Goal: Information Seeking & Learning: Learn about a topic

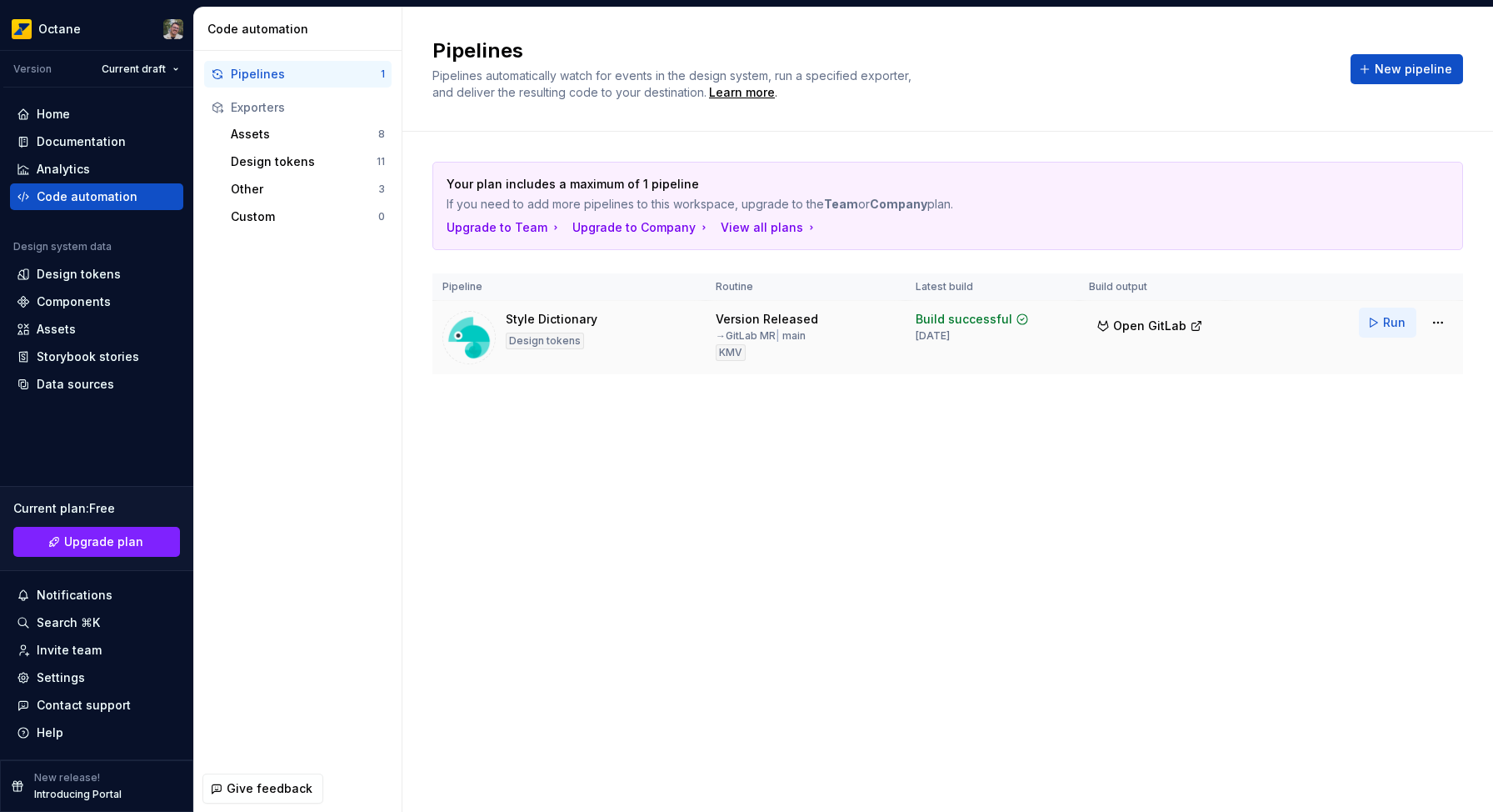
click at [1386, 323] on span "Run" at bounding box center [1395, 323] width 23 height 17
click at [1168, 327] on span "Open GitLab" at bounding box center [1150, 326] width 74 height 17
click at [1098, 434] on div "Your plan includes a maximum of 1 pipeline If you need to add more pipelines to…" at bounding box center [948, 284] width 1031 height 306
click at [309, 540] on div "Pipelines 1 Exporters Assets 8 Design tokens 11 Other 3 Custom 0" at bounding box center [298, 408] width 208 height 714
click at [85, 143] on div "Documentation" at bounding box center [81, 142] width 89 height 17
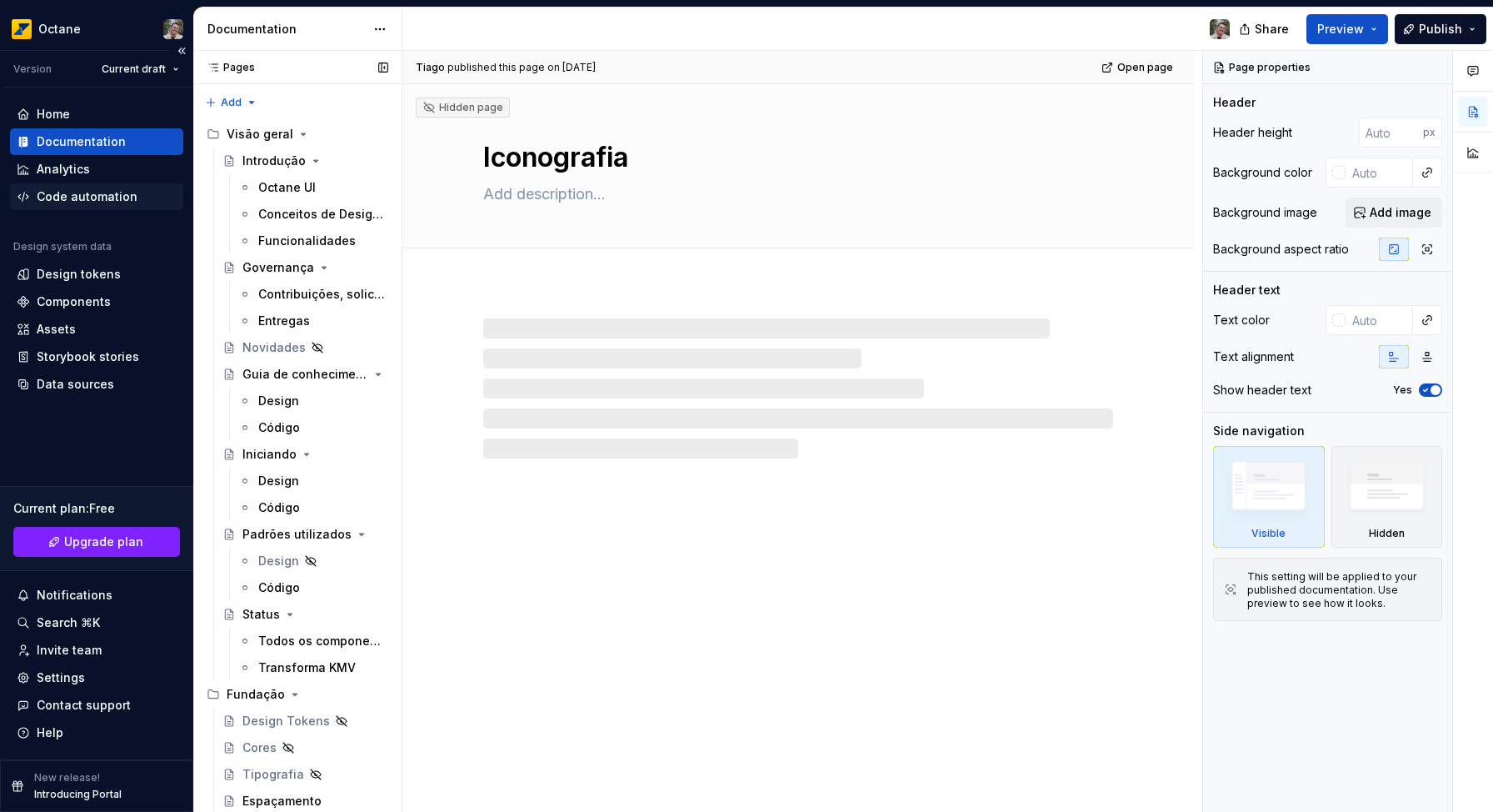
click at [91, 202] on div "Code automation" at bounding box center [87, 196] width 101 height 17
type textarea "*"
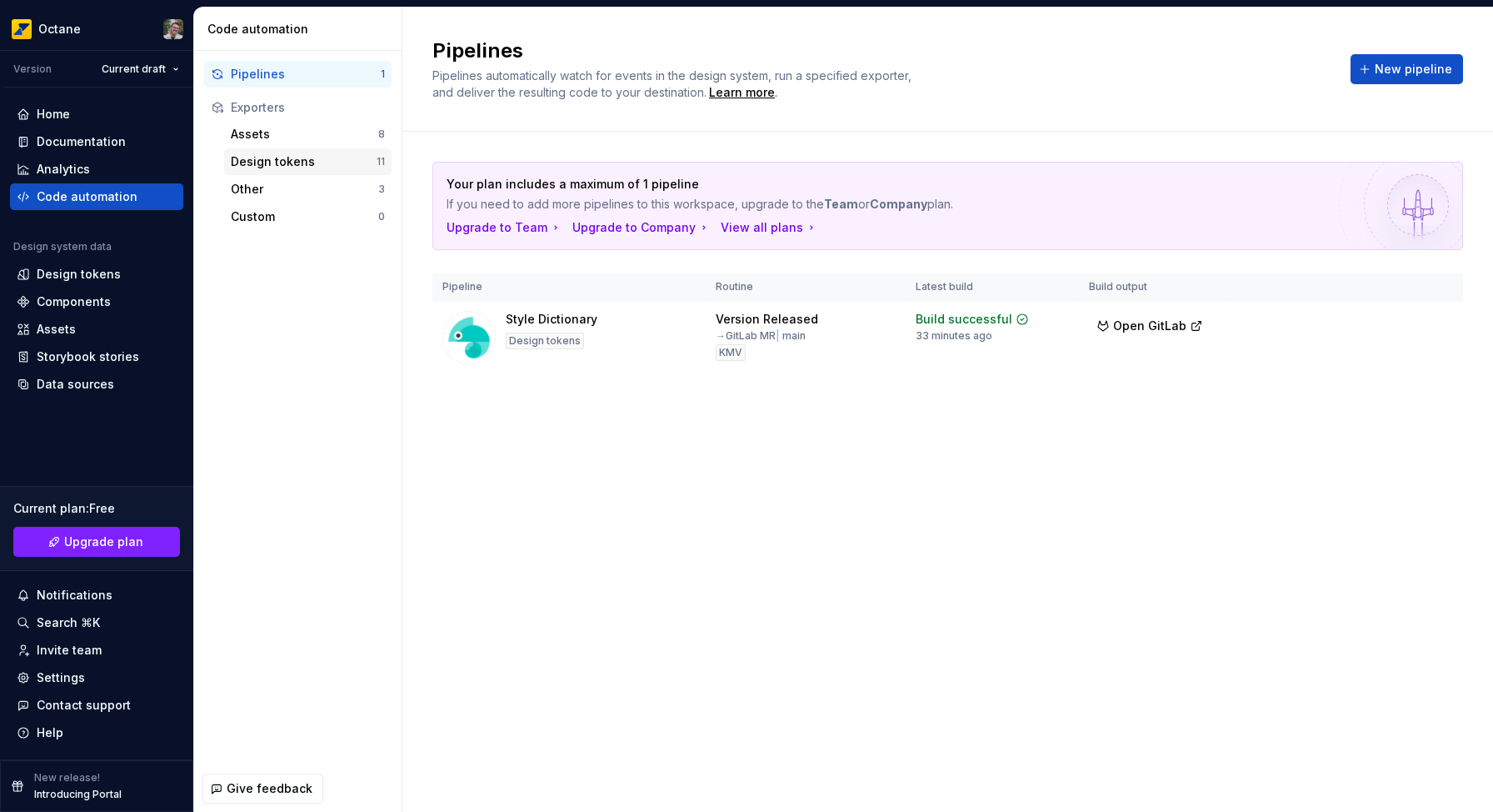
click at [253, 159] on div "Design tokens" at bounding box center [303, 161] width 145 height 17
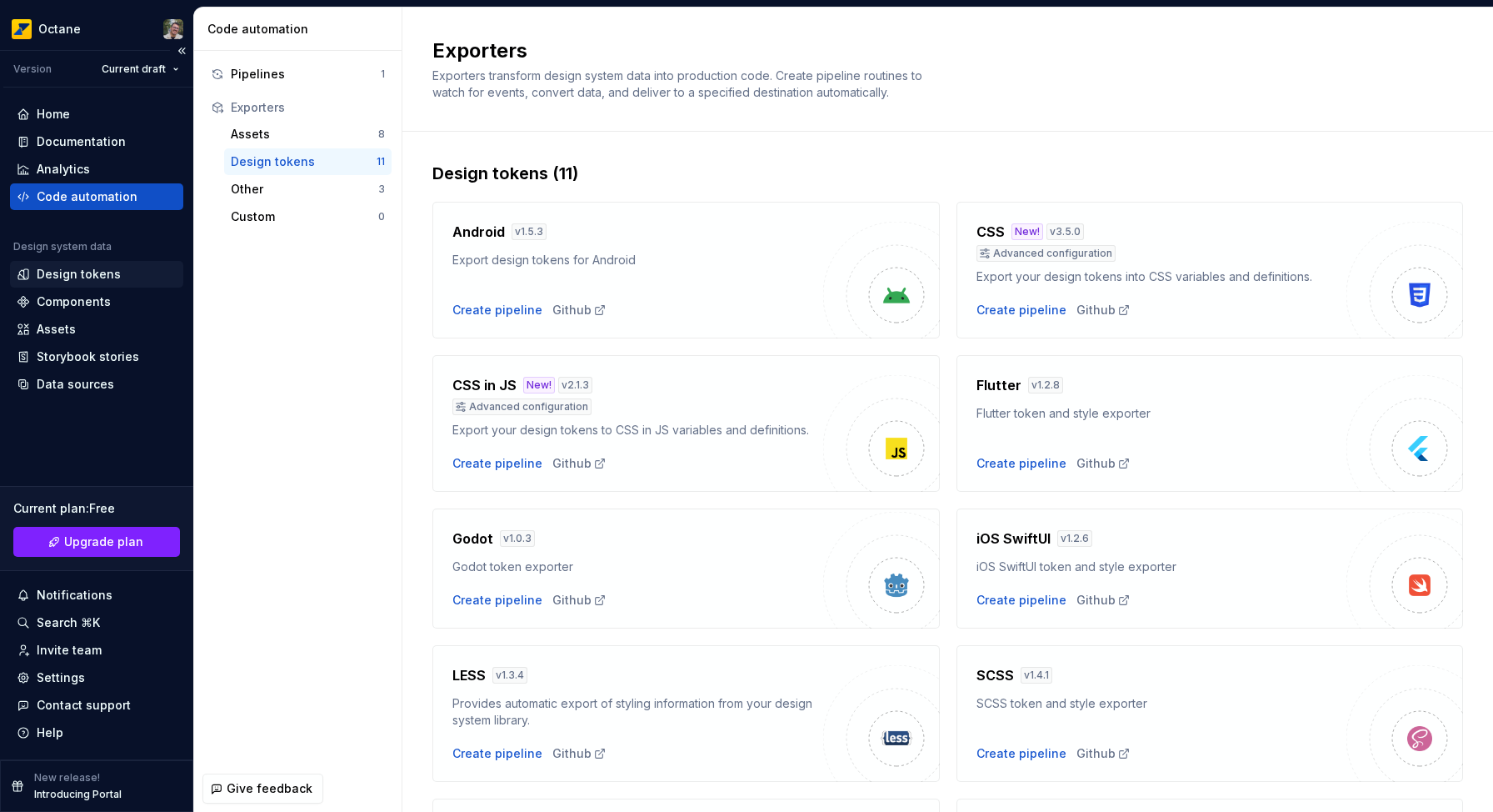
click at [77, 273] on div "Design tokens" at bounding box center [78, 275] width 84 height 17
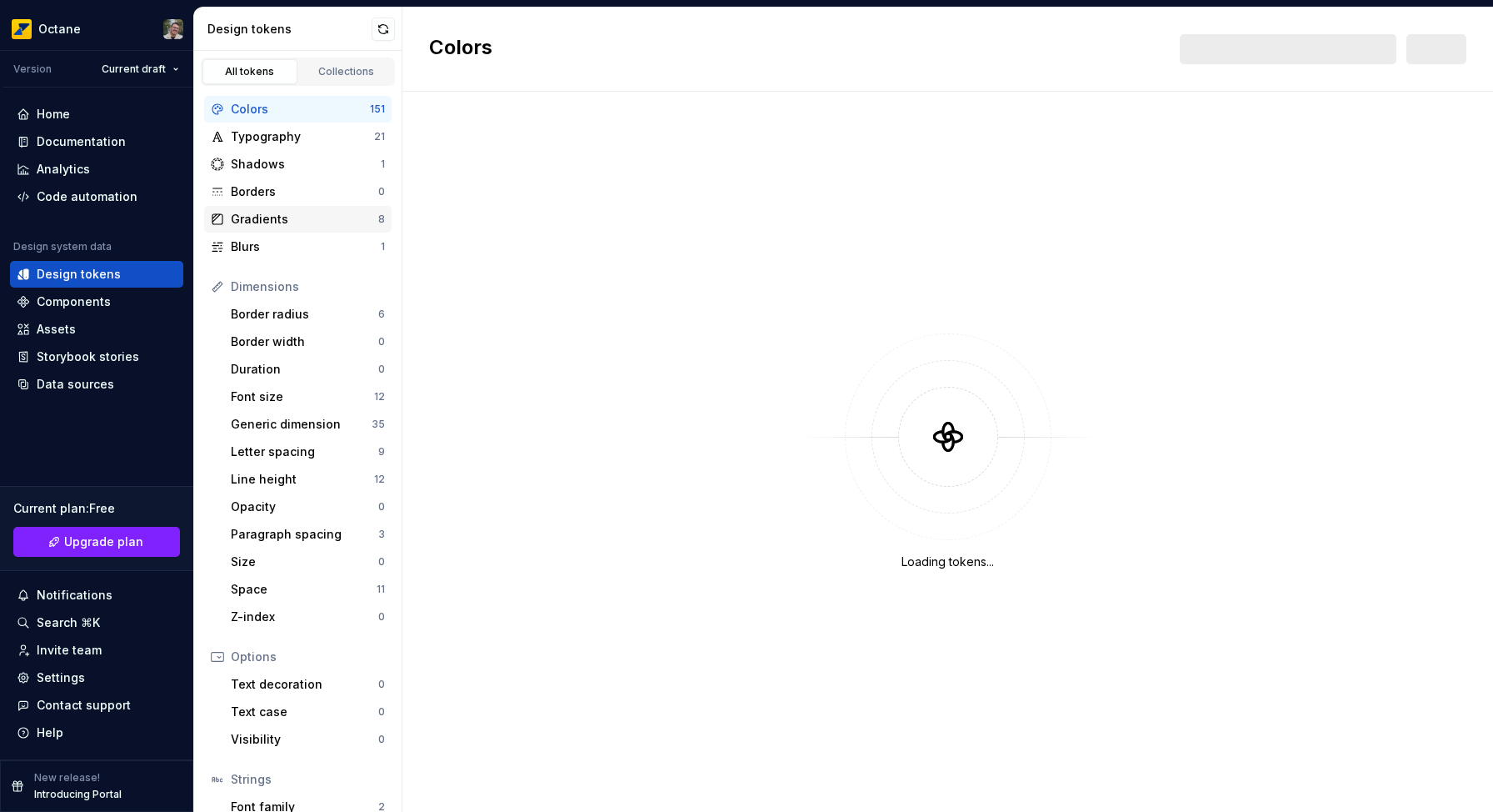
click at [282, 225] on div "Gradients" at bounding box center [304, 219] width 147 height 17
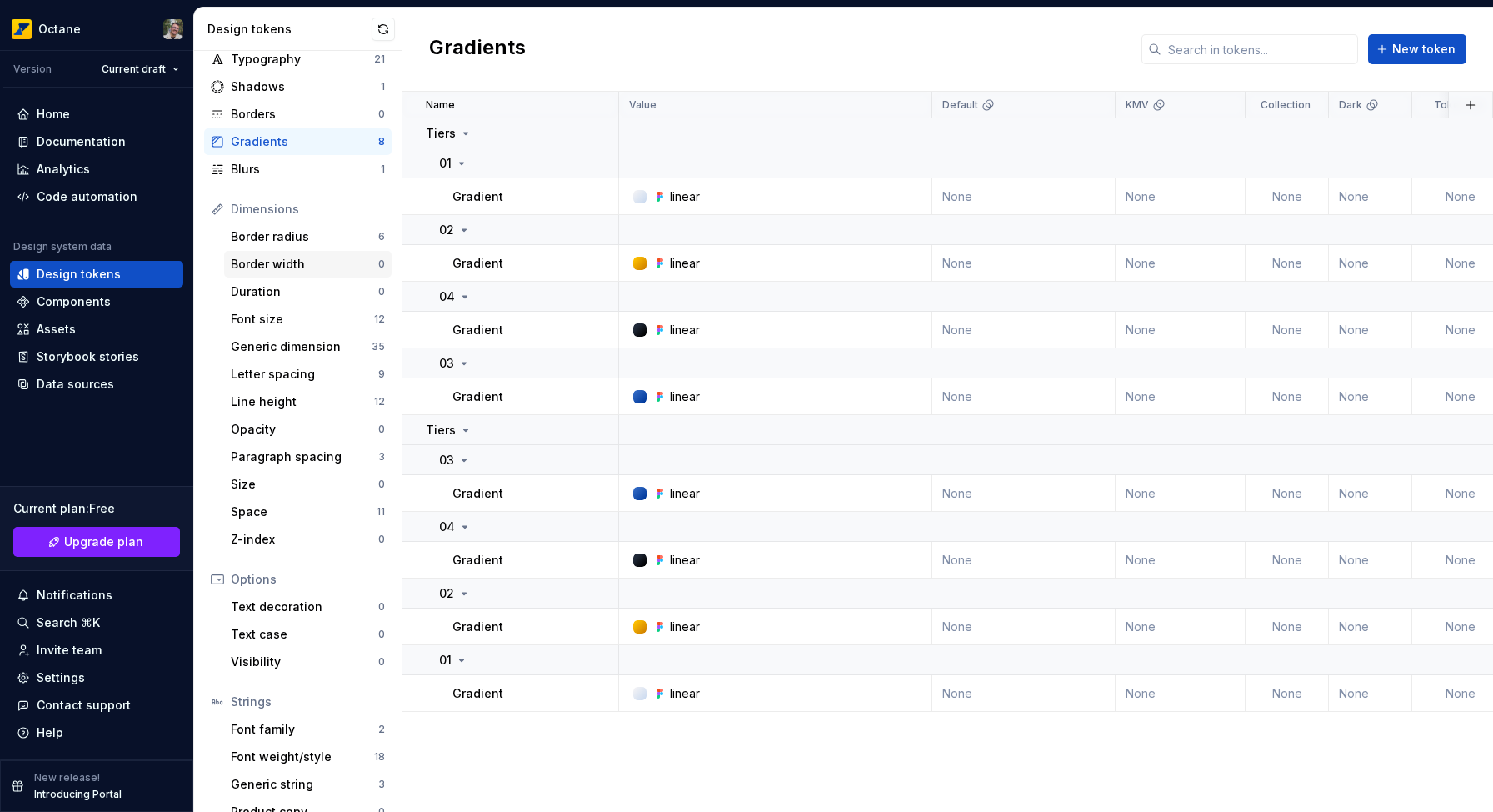
scroll to position [101, 0]
